Goal: Go to known website: Access a specific website the user already knows

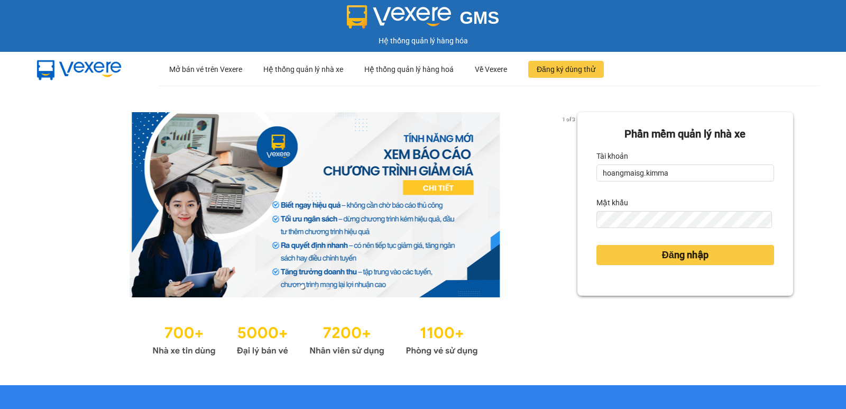
click at [639, 252] on button "Đăng nhập" at bounding box center [685, 255] width 178 height 20
